Goal: Information Seeking & Learning: Find specific fact

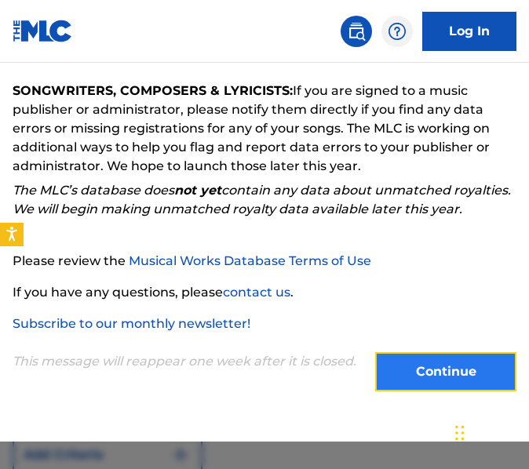
click at [401, 361] on button "Continue" at bounding box center [445, 371] width 141 height 39
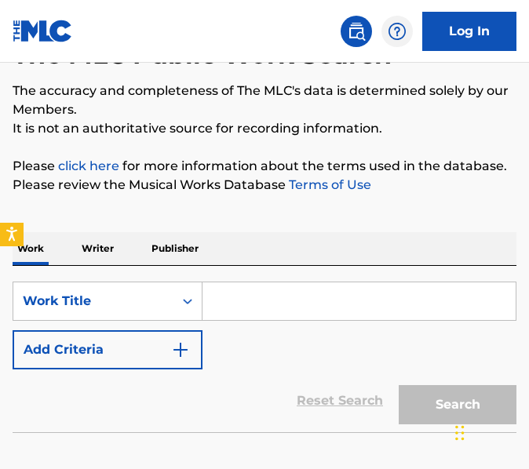
scroll to position [118, 0]
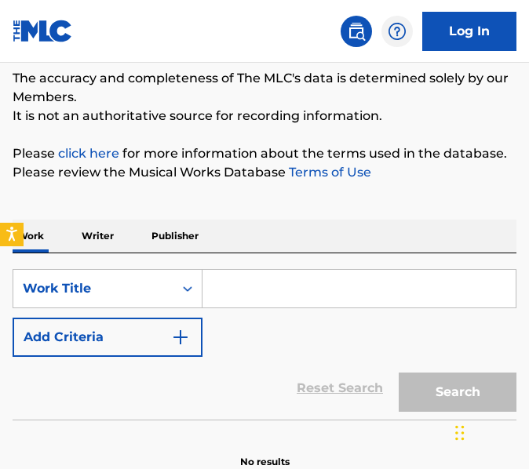
click at [330, 286] on input "Search Form" at bounding box center [358, 289] width 313 height 38
click at [117, 231] on p "Writer" at bounding box center [98, 236] width 42 height 33
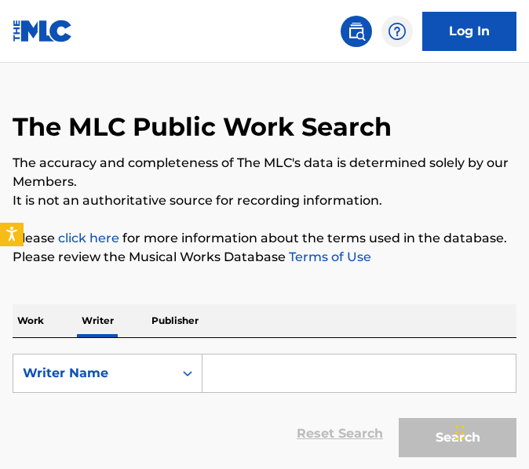
scroll to position [128, 0]
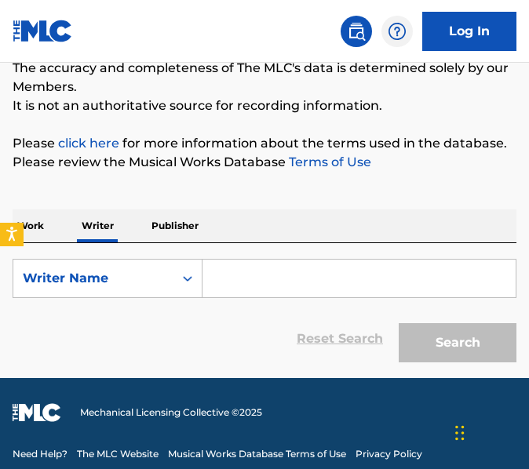
click at [282, 282] on input "Search Form" at bounding box center [358, 279] width 313 height 38
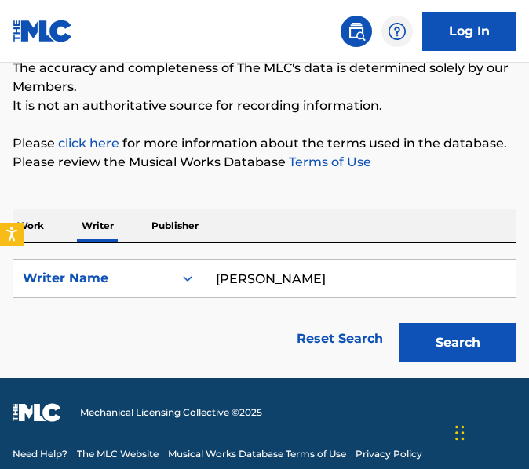
type input "[PERSON_NAME]"
click at [399, 323] on button "Search" at bounding box center [458, 342] width 118 height 39
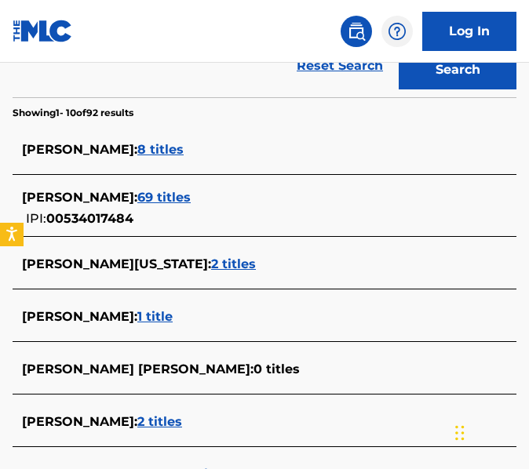
scroll to position [439, 0]
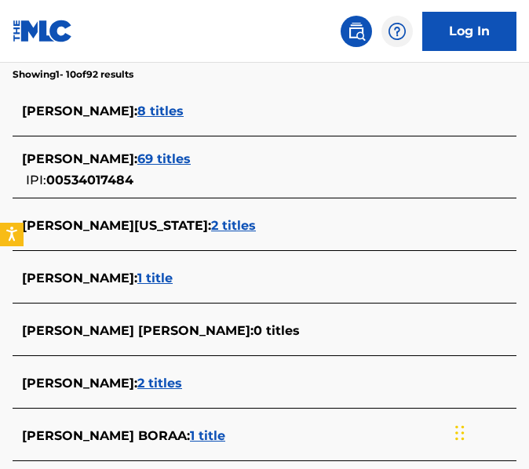
click at [151, 159] on span "69 titles" at bounding box center [163, 158] width 53 height 15
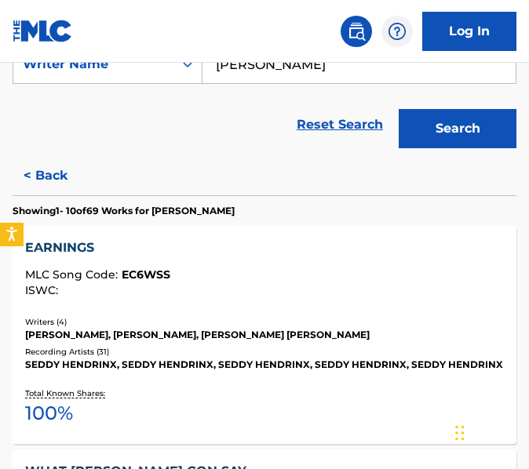
scroll to position [324, 0]
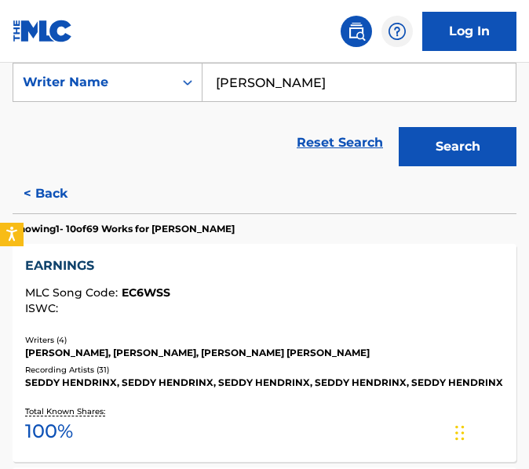
click at [299, 349] on div "[PERSON_NAME], [PERSON_NAME], [PERSON_NAME] [PERSON_NAME]" at bounding box center [264, 353] width 479 height 14
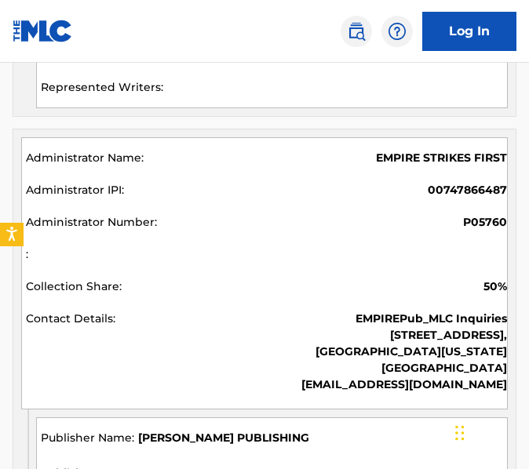
scroll to position [1494, 0]
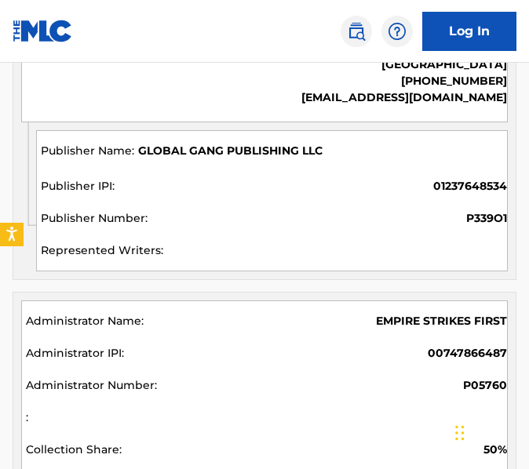
click at [315, 204] on div "GLOBAL GANG PUBLISHING LLC 01237648534 P339O1" at bounding box center [271, 200] width 471 height 141
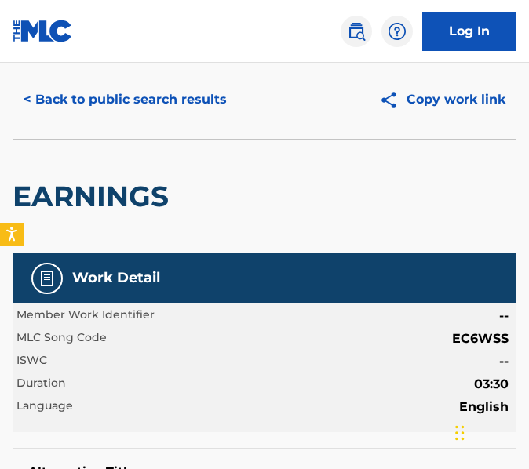
scroll to position [0, 0]
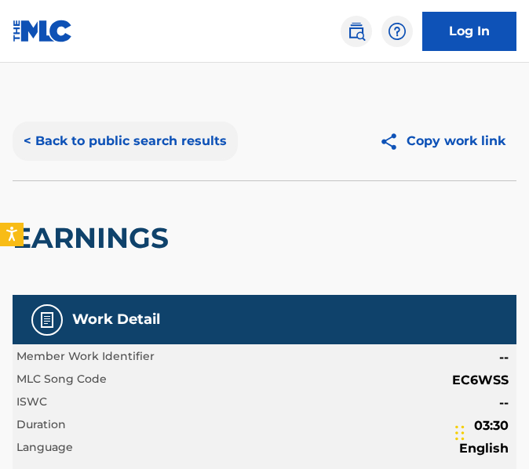
click at [206, 147] on button "< Back to public search results" at bounding box center [125, 141] width 225 height 39
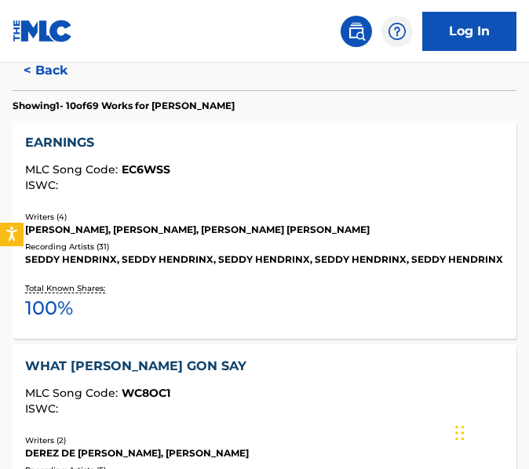
scroll to position [490, 0]
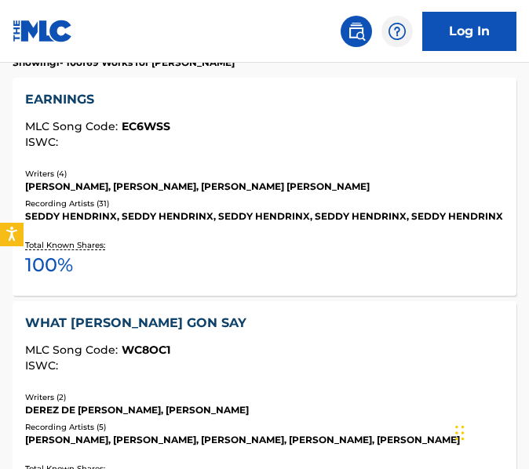
click at [225, 304] on div "WHAT [PERSON_NAME] GON SAY MLC Song Code : WC8OC1 ISWC : Writers ( 2 ) DEREZ DE…" at bounding box center [265, 410] width 504 height 218
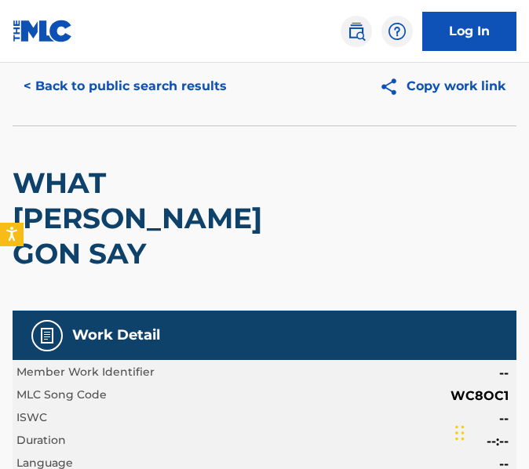
scroll to position [86, 0]
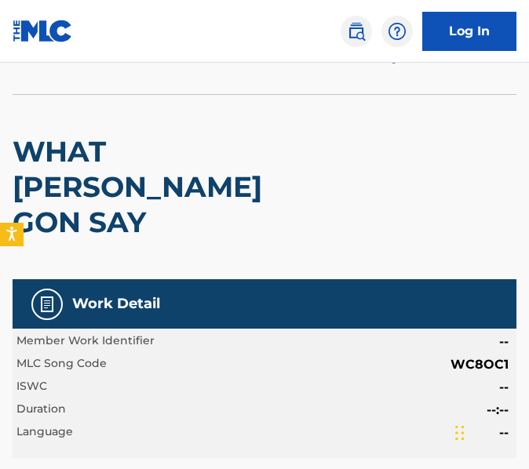
click at [512, 329] on div "Member Work Identifier -- MLC Song Code WC8OC1 ISWC -- Duration --:-- Language …" at bounding box center [265, 393] width 504 height 129
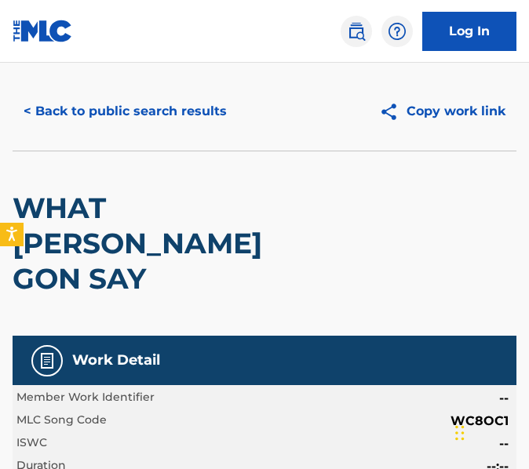
scroll to position [0, 0]
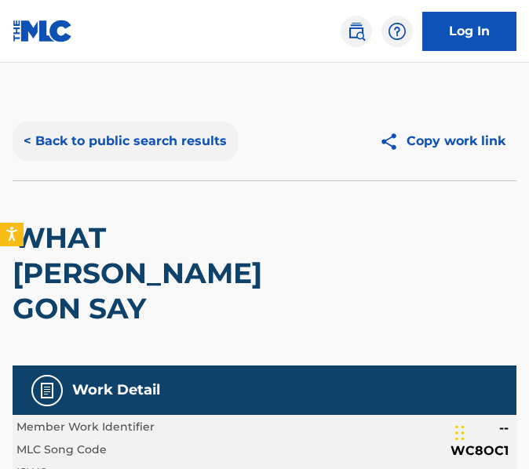
click at [116, 150] on button "< Back to public search results" at bounding box center [125, 141] width 225 height 39
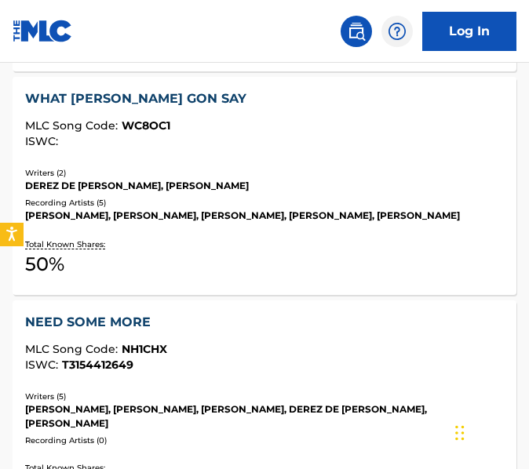
scroll to position [733, 0]
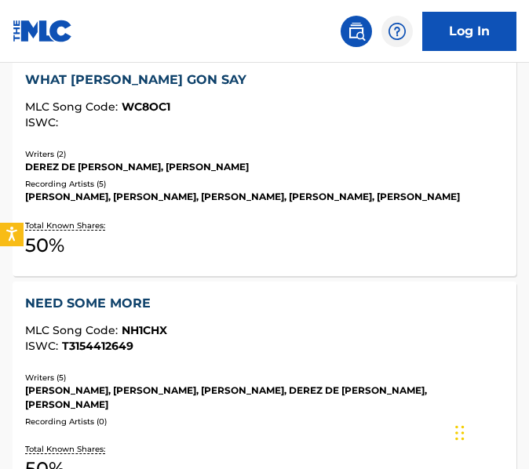
click at [207, 307] on div "NEED SOME MORE" at bounding box center [264, 303] width 479 height 19
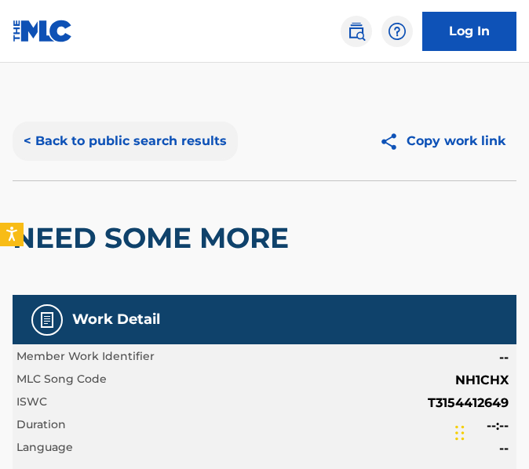
click at [149, 143] on button "< Back to public search results" at bounding box center [125, 141] width 225 height 39
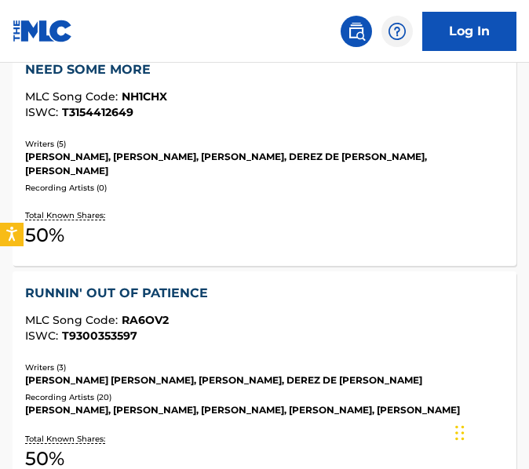
scroll to position [1003, 0]
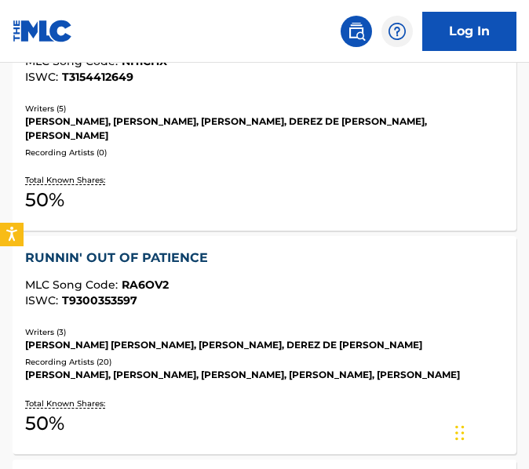
click at [220, 306] on div "ISWC : T9300353597" at bounding box center [264, 301] width 479 height 12
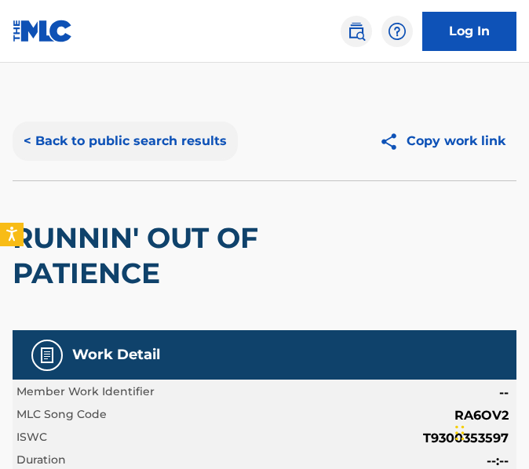
click at [160, 158] on button "< Back to public search results" at bounding box center [125, 141] width 225 height 39
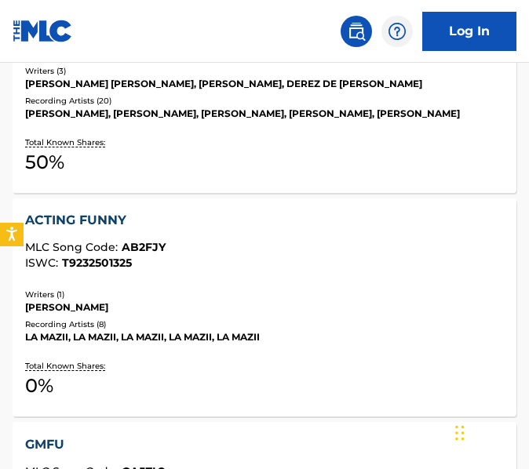
scroll to position [1319, 0]
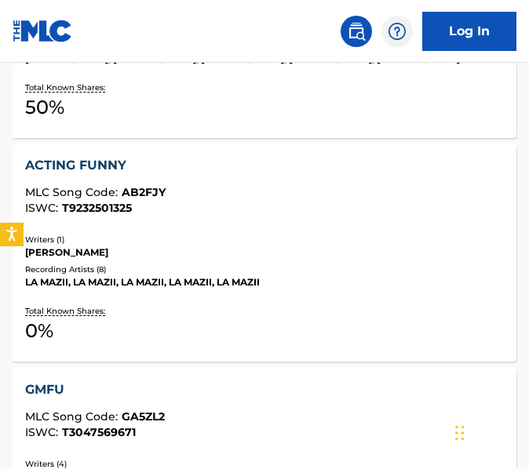
click at [298, 242] on div "Writers ( 1 )" at bounding box center [264, 240] width 479 height 12
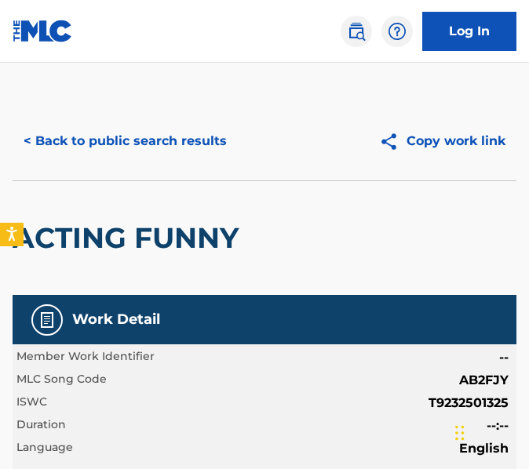
click at [104, 119] on div "< Back to public search results Copy work link" at bounding box center [265, 141] width 504 height 78
click at [105, 126] on button "< Back to public search results" at bounding box center [125, 141] width 225 height 39
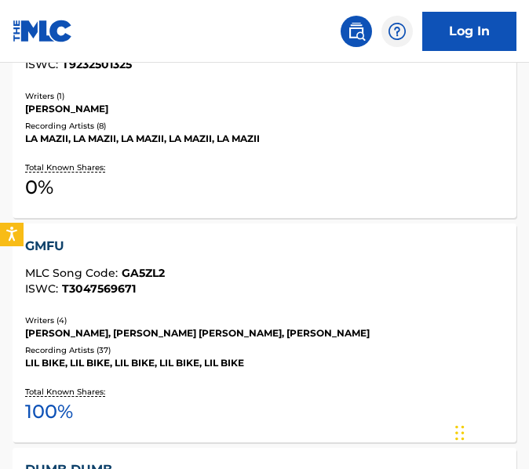
scroll to position [1463, 0]
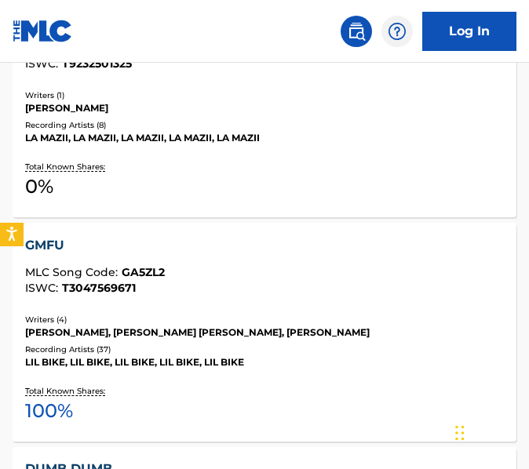
click at [222, 271] on div "MLC Song Code : GA5ZL2" at bounding box center [264, 275] width 479 height 16
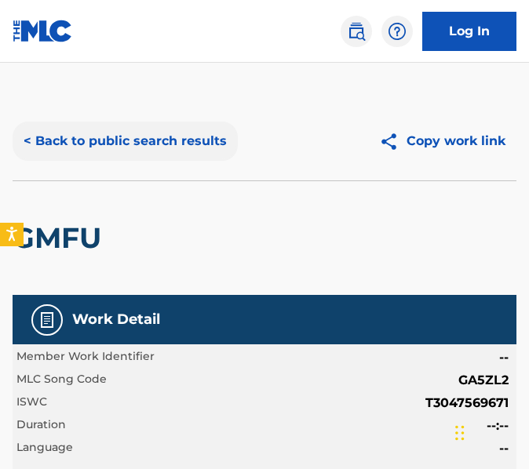
click at [206, 143] on button "< Back to public search results" at bounding box center [125, 141] width 225 height 39
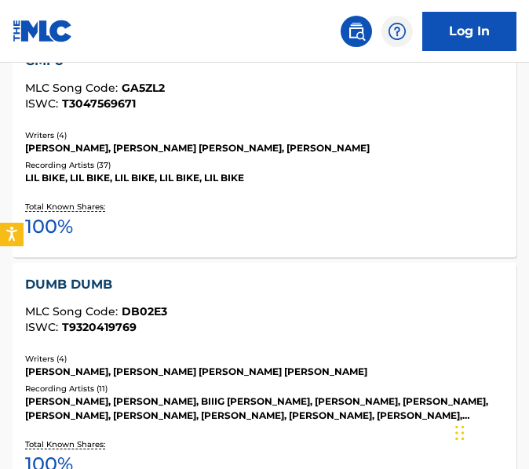
scroll to position [1672, 0]
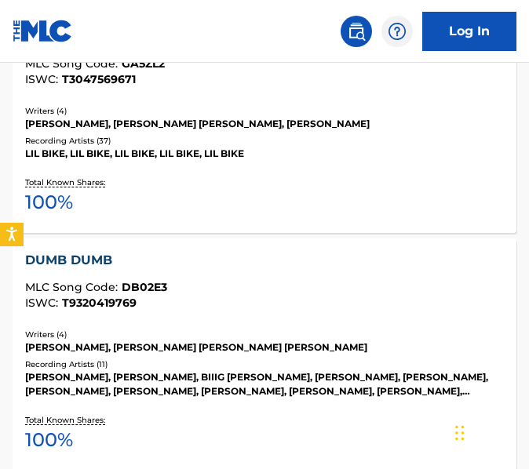
click at [227, 317] on div "DUMB DUMB MLC Song Code : DB02E3 ISWC : T9320419769 Writers ( 4 ) [PERSON_NAME]…" at bounding box center [265, 354] width 504 height 232
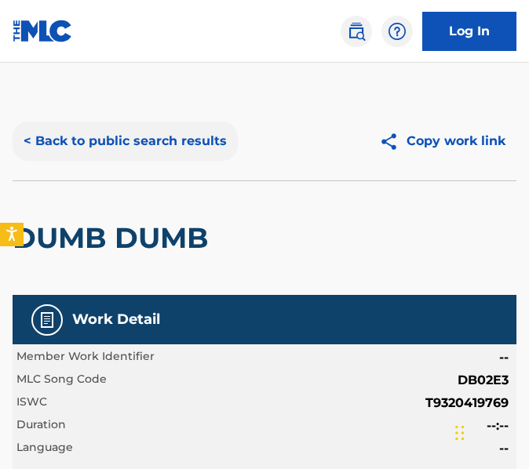
click at [181, 133] on button "< Back to public search results" at bounding box center [125, 141] width 225 height 39
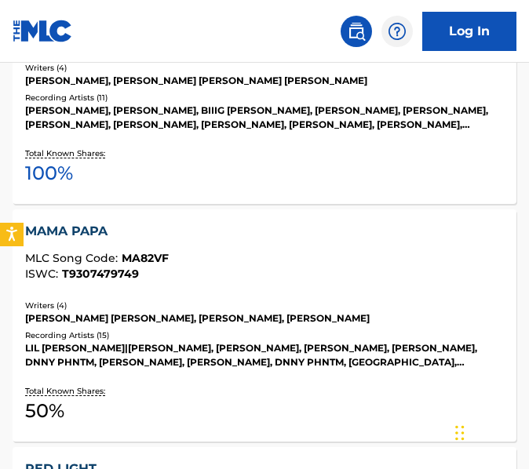
scroll to position [1967, 0]
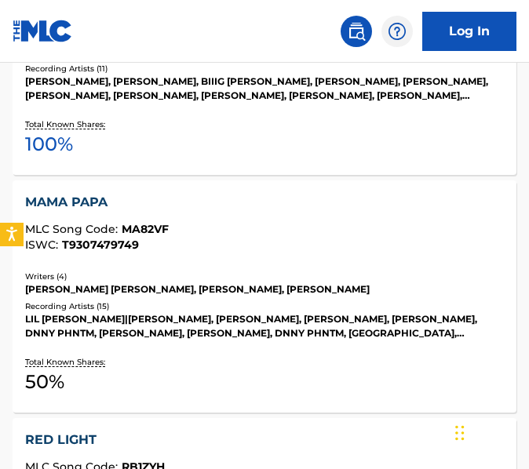
click at [213, 273] on div "Writers ( 4 )" at bounding box center [264, 277] width 479 height 12
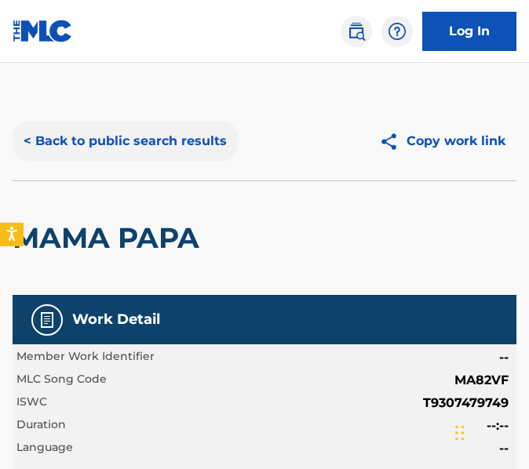
click at [176, 138] on button "< Back to public search results" at bounding box center [125, 141] width 225 height 39
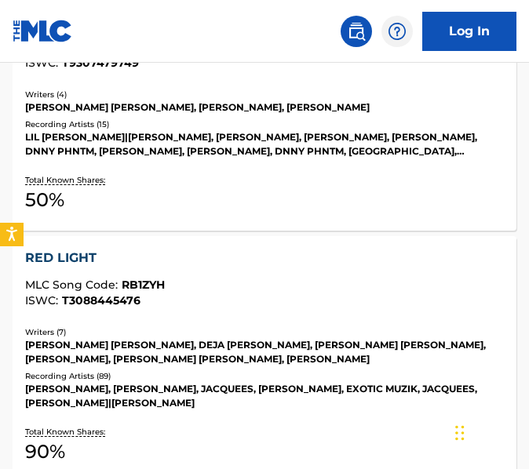
scroll to position [2158, 0]
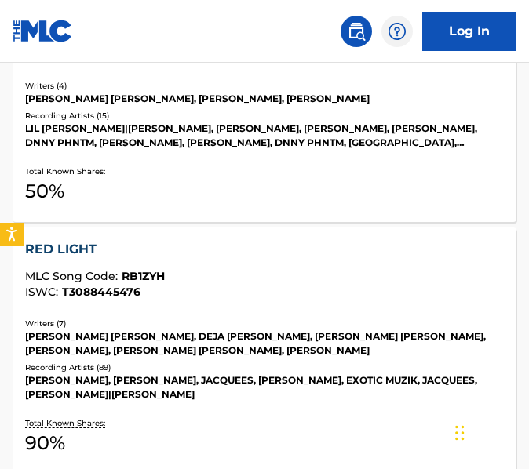
click at [266, 315] on div "RED LIGHT MLC Song Code : RB1ZYH ISWC : T3088445476 Writers ( 7 ) [PERSON_NAME]…" at bounding box center [265, 350] width 504 height 246
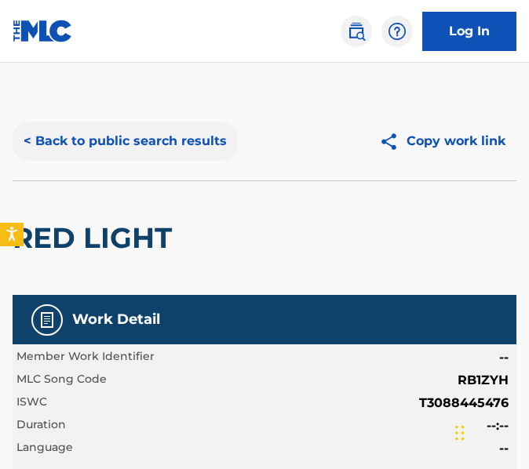
click at [167, 143] on button "< Back to public search results" at bounding box center [125, 141] width 225 height 39
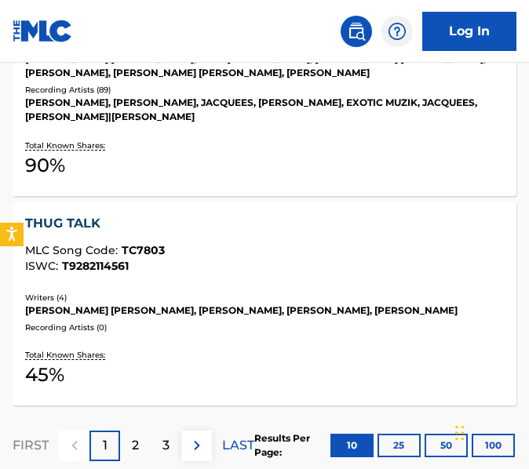
scroll to position [2449, 0]
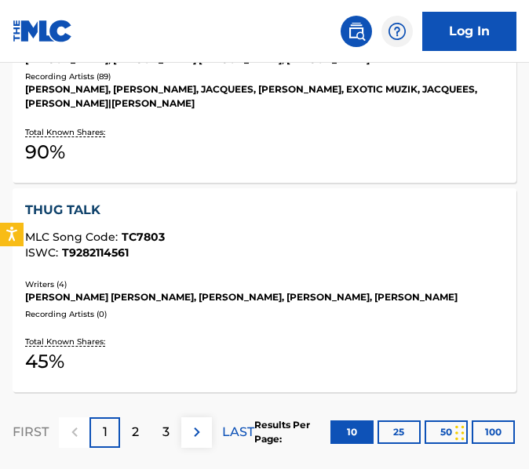
click at [244, 290] on div "[PERSON_NAME] [PERSON_NAME], [PERSON_NAME], [PERSON_NAME], [PERSON_NAME]" at bounding box center [264, 297] width 479 height 14
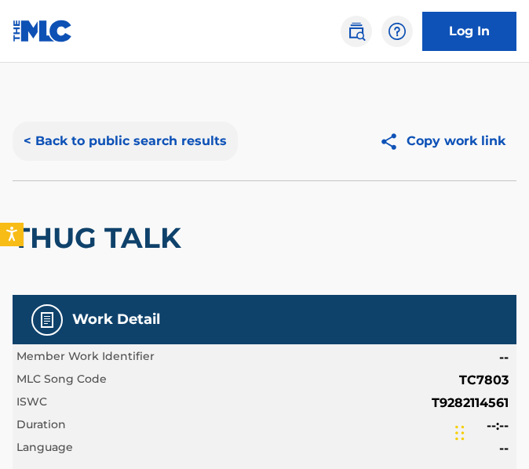
click at [160, 129] on button "< Back to public search results" at bounding box center [125, 141] width 225 height 39
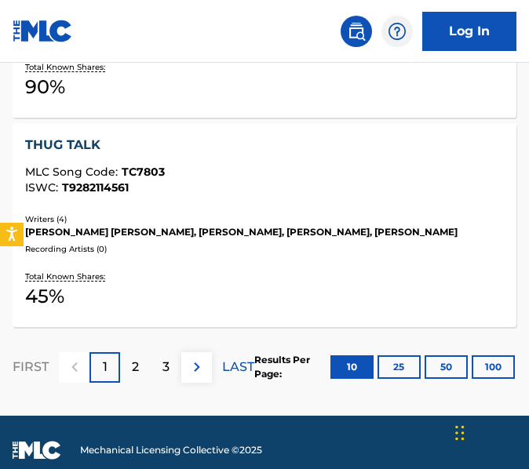
scroll to position [2549, 0]
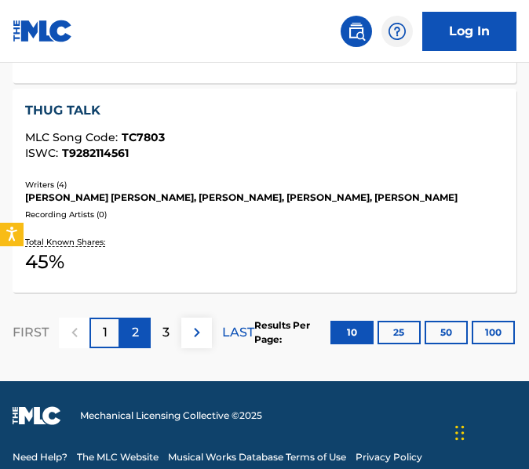
click at [123, 319] on div "2" at bounding box center [135, 333] width 31 height 31
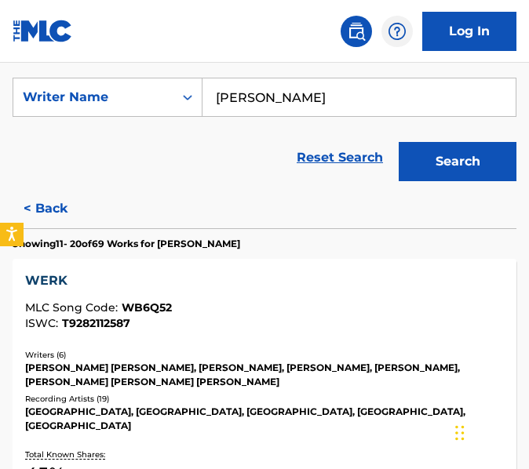
scroll to position [345, 0]
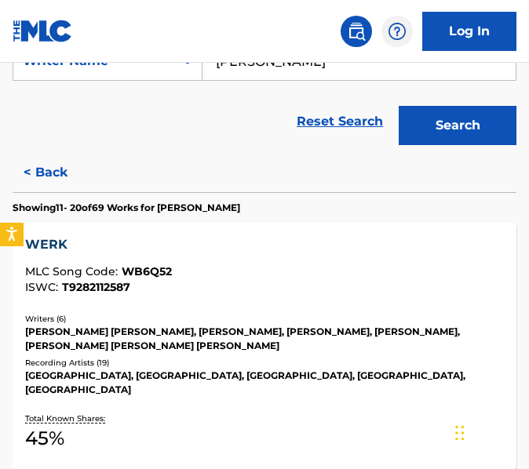
click at [167, 260] on div "WERK MLC Song Code : WB6Q52 ISWC : T9282112587" at bounding box center [264, 264] width 479 height 58
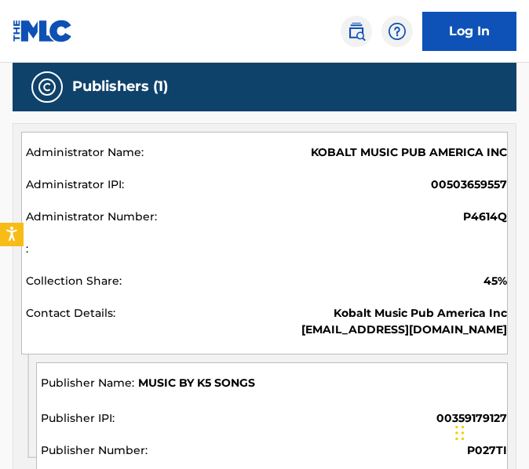
scroll to position [1002, 0]
